Goal: Answer question/provide support

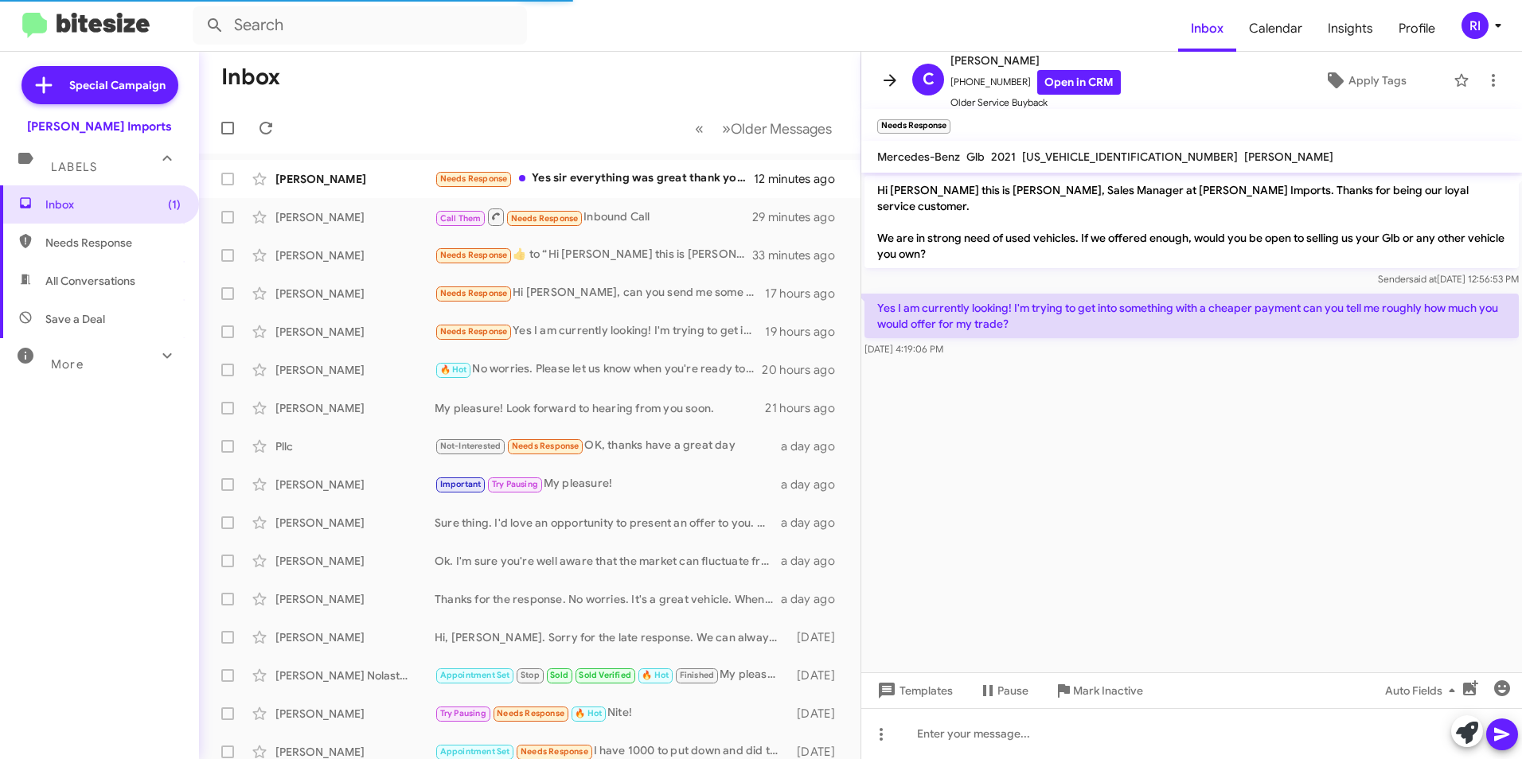
click at [878, 83] on span at bounding box center [890, 80] width 32 height 19
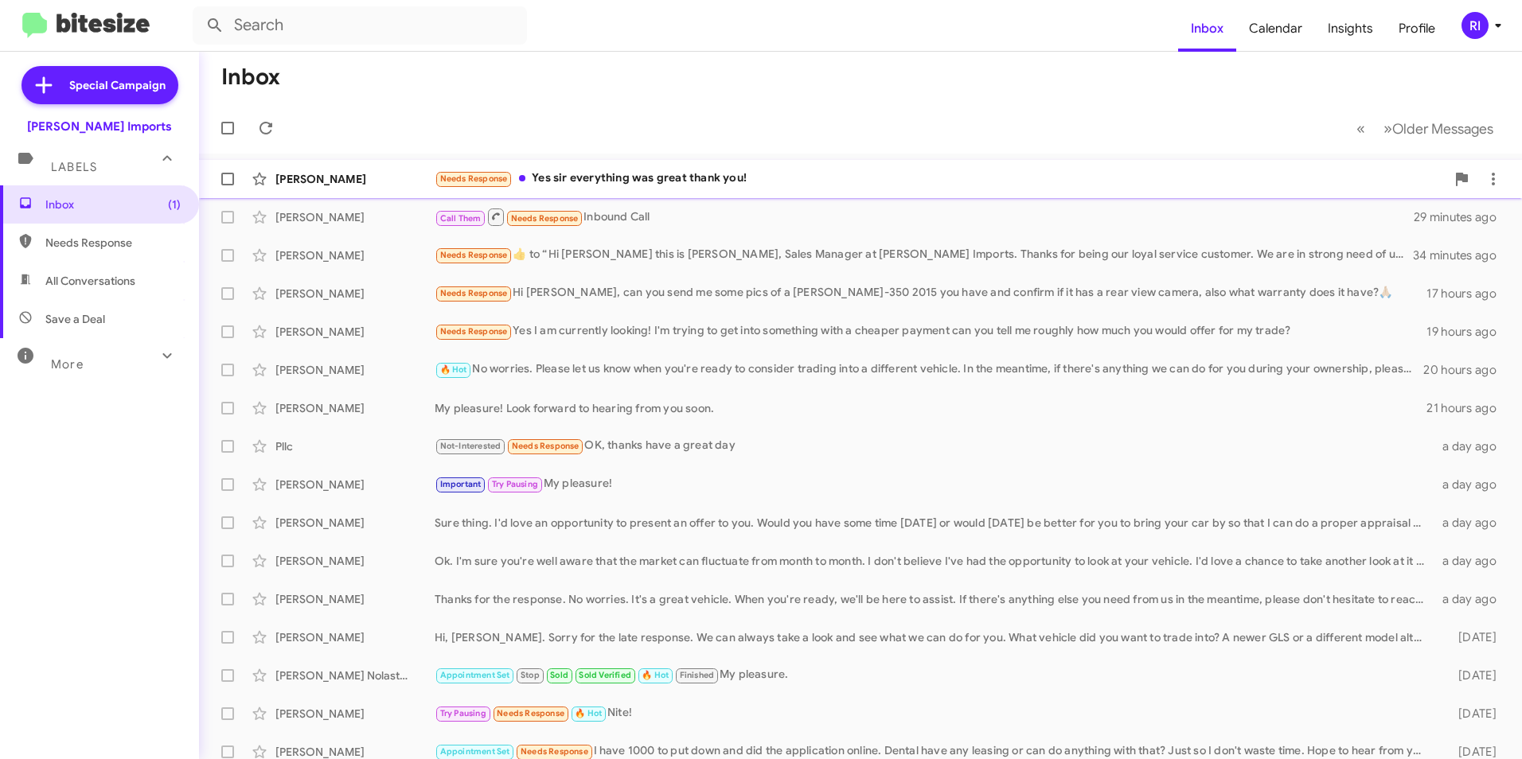
click at [563, 181] on div "Needs Response Yes sir everything was great thank you!" at bounding box center [940, 179] width 1011 height 18
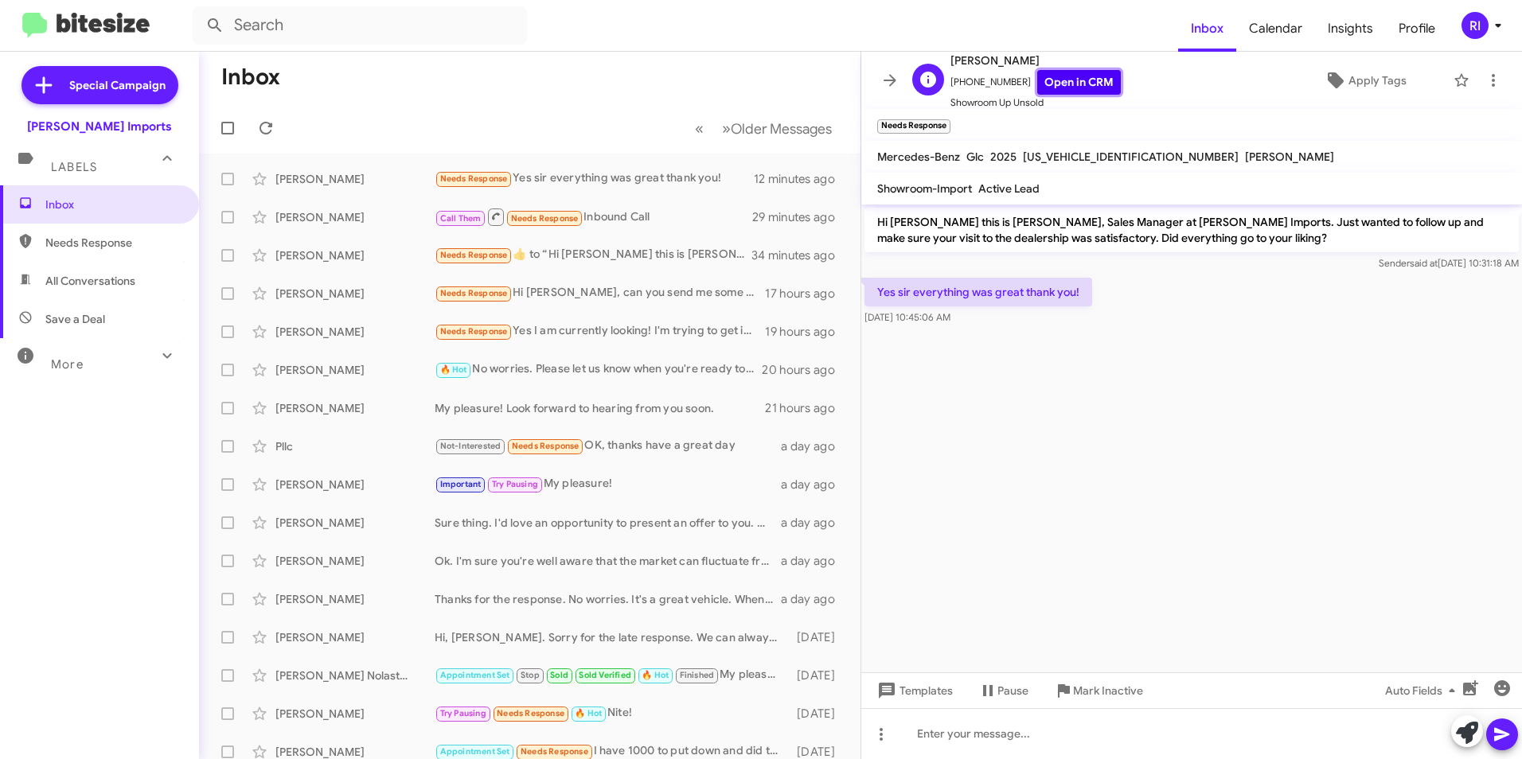
click at [1052, 79] on link "Open in CRM" at bounding box center [1079, 82] width 84 height 25
